Goal: Task Accomplishment & Management: Complete application form

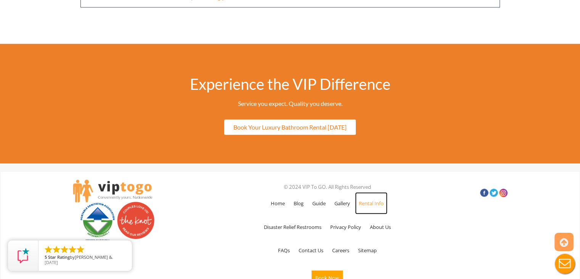
click at [369, 192] on link "Rental Info" at bounding box center [371, 203] width 32 height 22
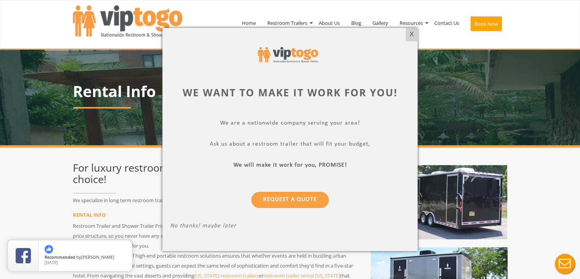
drag, startPoint x: 413, startPoint y: 32, endPoint x: 417, endPoint y: 26, distance: 7.6
click at [413, 32] on div "X" at bounding box center [412, 34] width 12 height 13
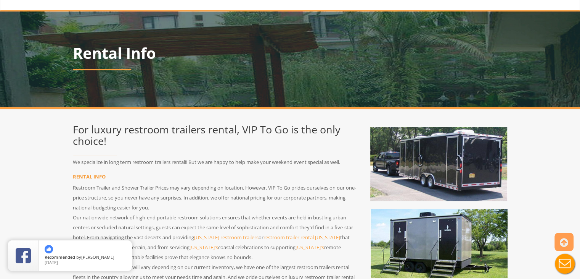
scroll to position [76, 0]
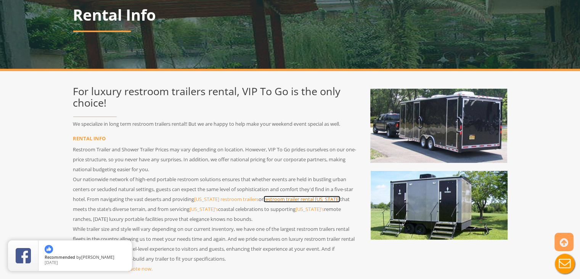
click at [289, 196] on link "restroom trailer rental New Hampshire" at bounding box center [302, 198] width 77 height 7
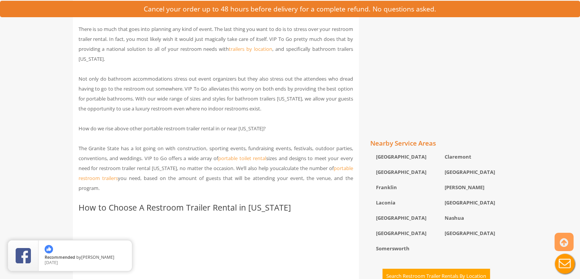
scroll to position [420, 0]
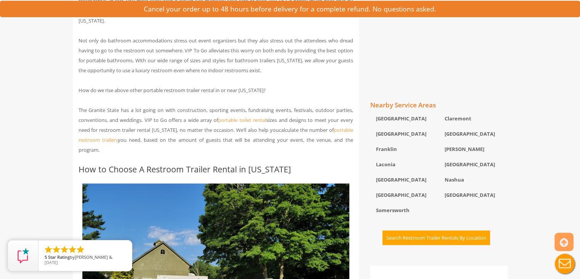
click at [423, 245] on button "Search Restroom Trailer Rentals By Location" at bounding box center [437, 237] width 108 height 15
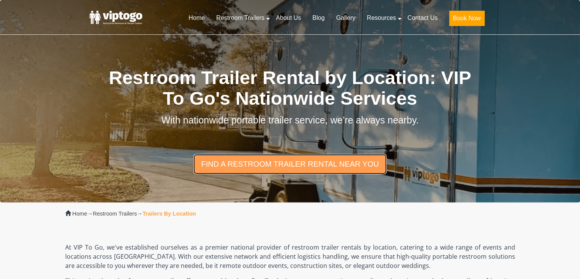
click at [305, 169] on link "find a restroom trailer rental near you" at bounding box center [289, 164] width 193 height 20
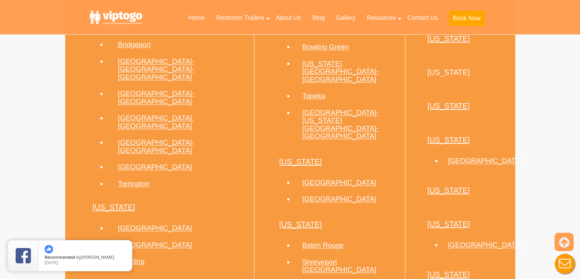
scroll to position [1024, 0]
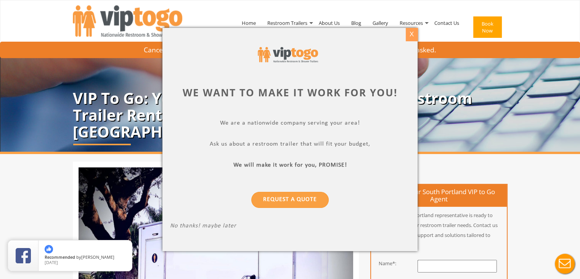
click at [412, 33] on div "X" at bounding box center [412, 34] width 12 height 13
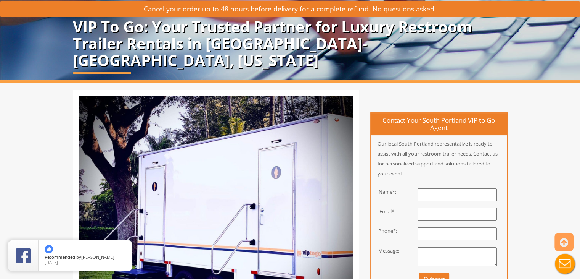
scroll to position [114, 0]
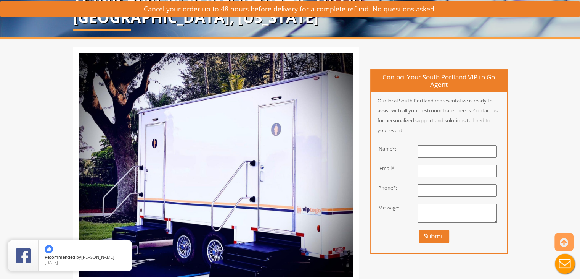
click at [448, 155] on input "text" at bounding box center [457, 151] width 79 height 13
type input "[PERSON_NAME]"
type input "2077817024"
click at [444, 169] on input "email" at bounding box center [457, 170] width 79 height 13
type input "[EMAIL_ADDRESS][DOMAIN_NAME]"
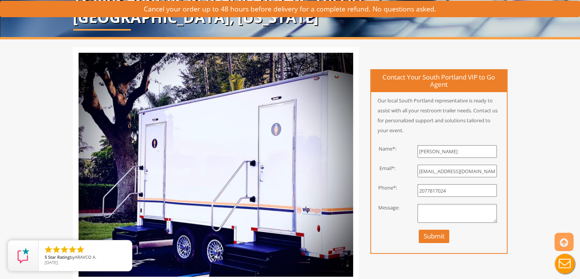
click at [451, 188] on input "2077817024" at bounding box center [457, 190] width 79 height 13
type input "2074150614"
click at [435, 208] on textarea at bounding box center [457, 213] width 79 height 19
type textarea "We are looking for a rental for the entire summer of 2026. Would love to hear a…"
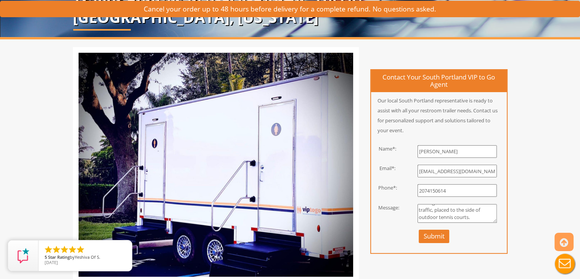
click at [428, 235] on button "Submit" at bounding box center [434, 235] width 31 height 13
